Goal: Information Seeking & Learning: Find specific fact

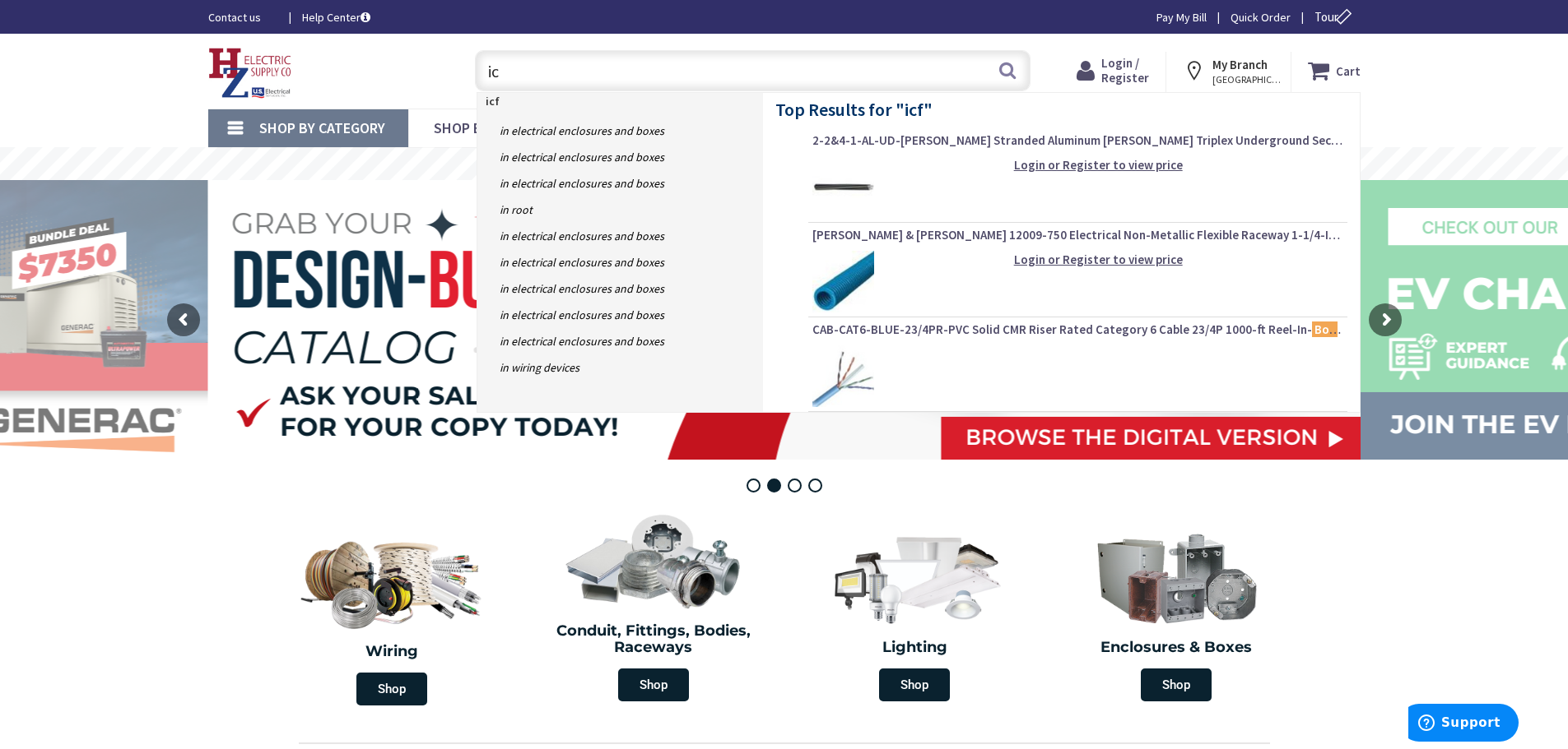
type input "i"
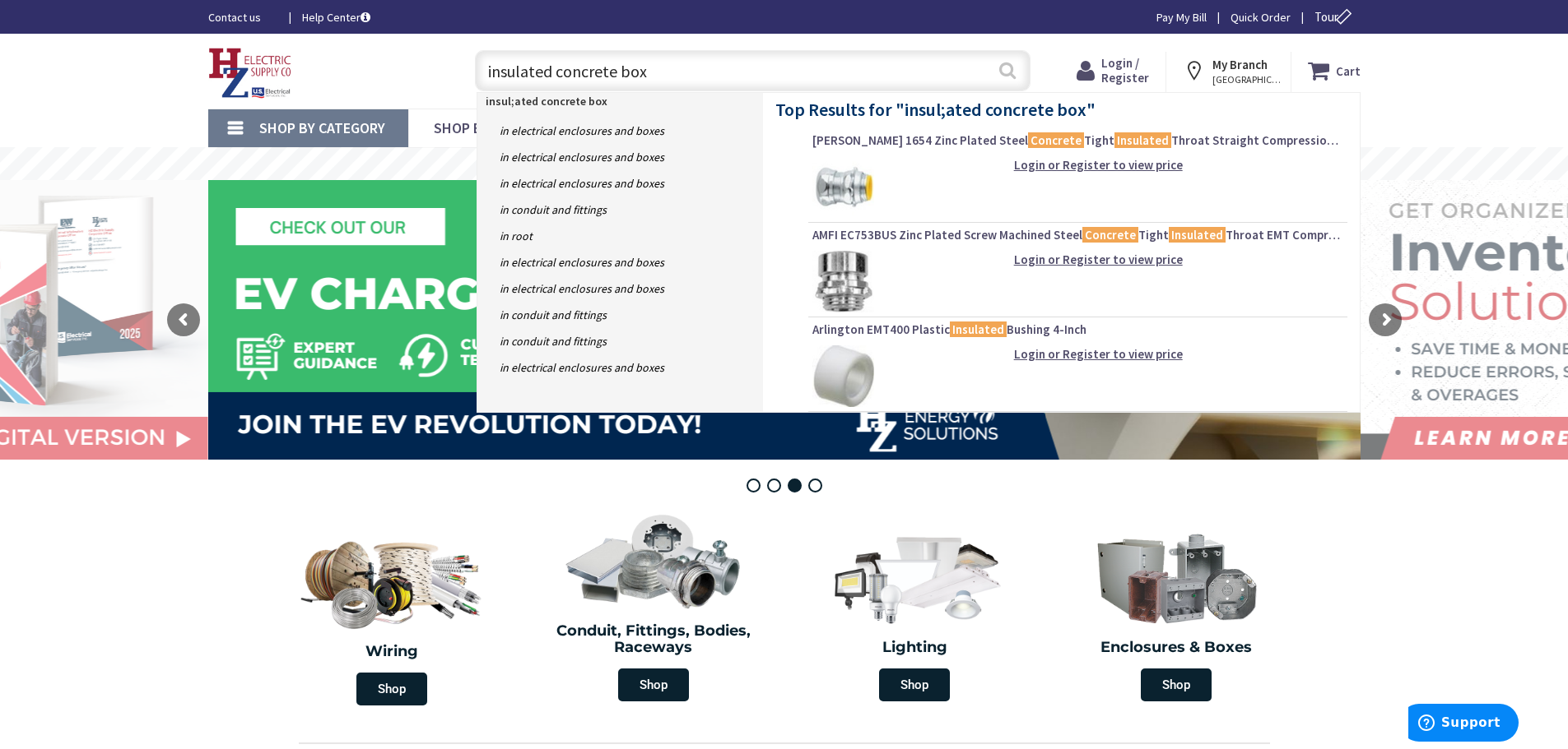
type input "insulated concrete box"
click at [1006, 72] on button "Search" at bounding box center [1007, 70] width 21 height 37
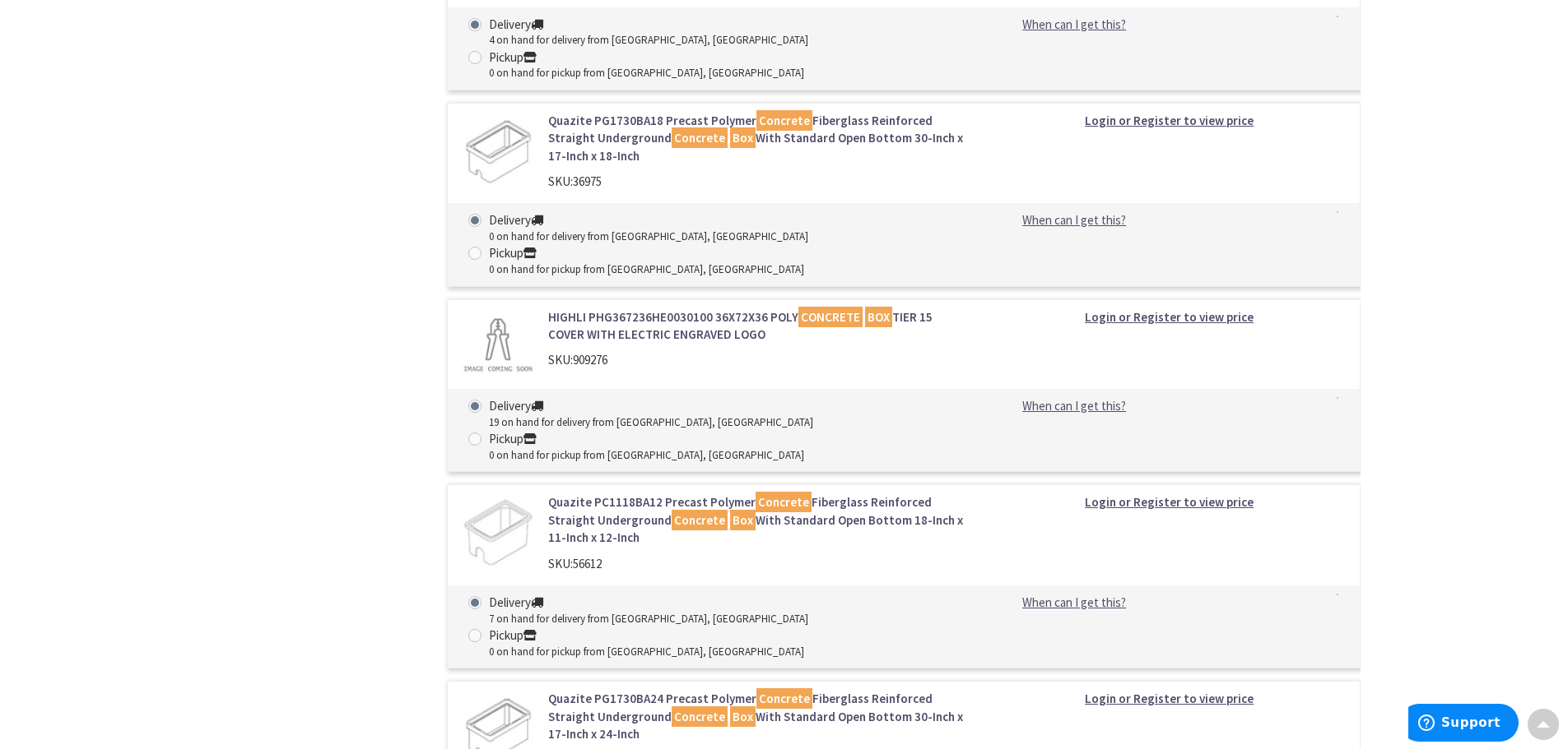
scroll to position [1421, 0]
